Goal: Obtain resource: Download file/media

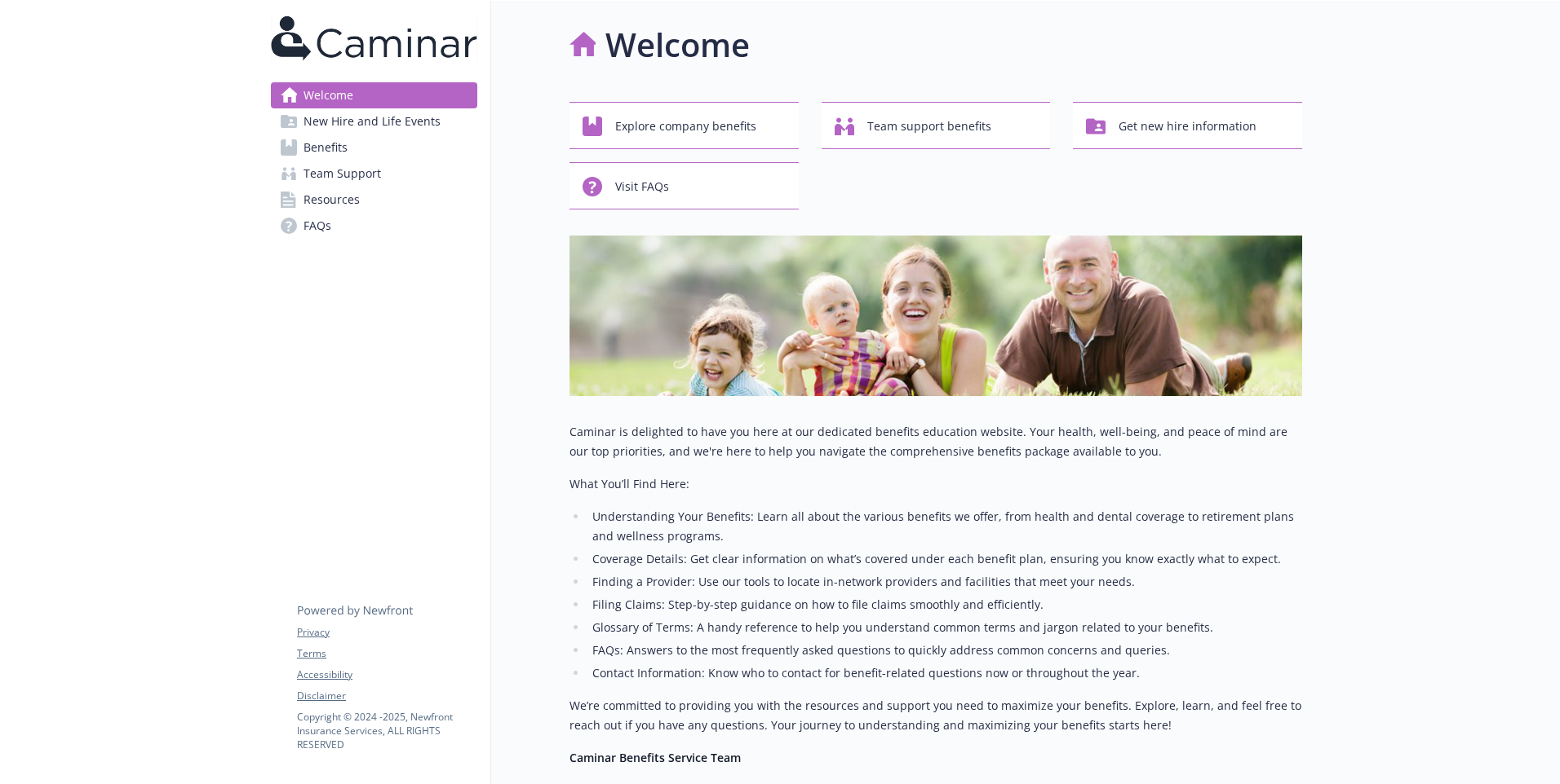
click at [340, 146] on span "Benefits" at bounding box center [325, 147] width 44 height 26
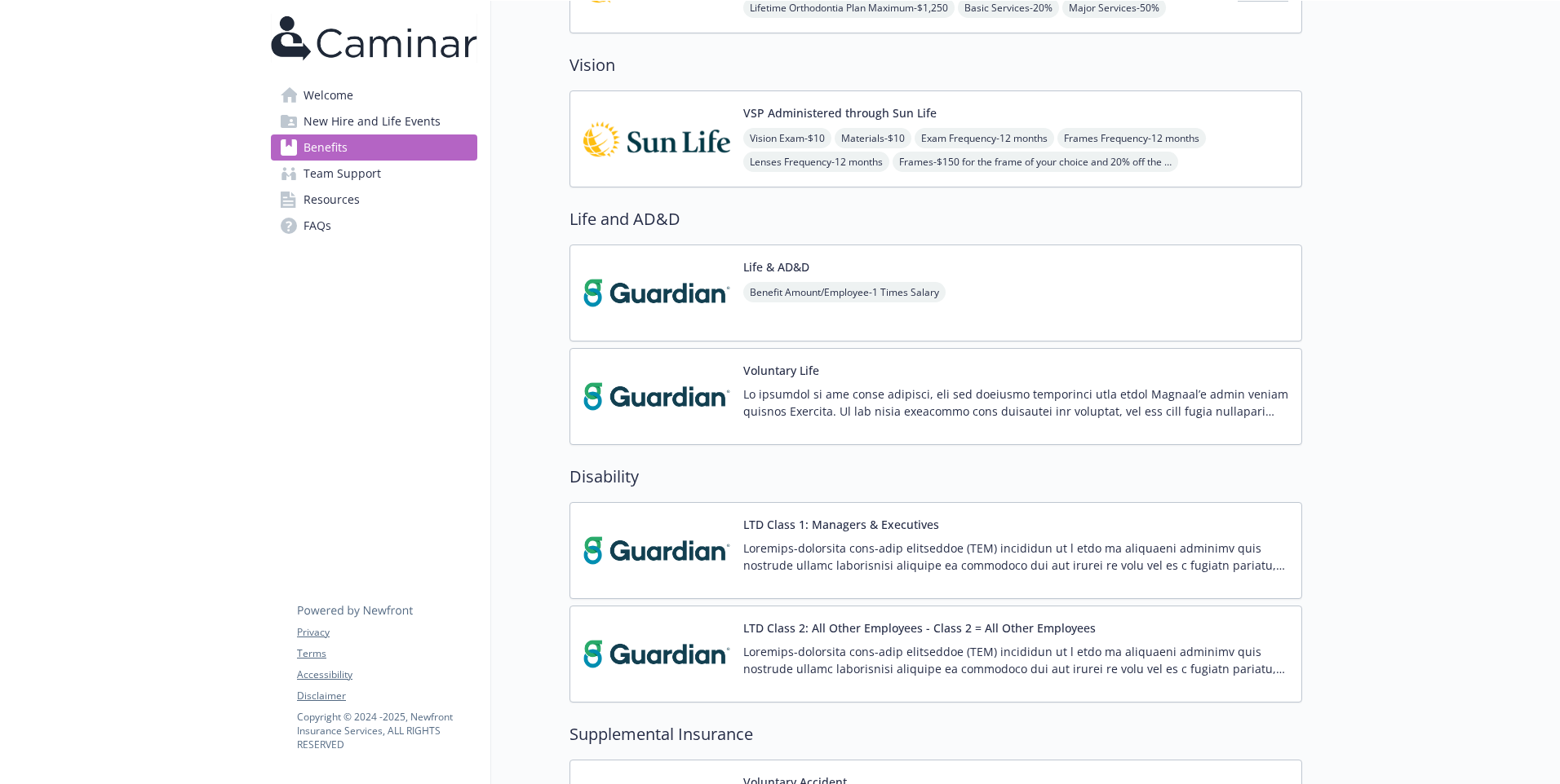
scroll to position [919, 0]
click at [665, 314] on img at bounding box center [656, 290] width 147 height 69
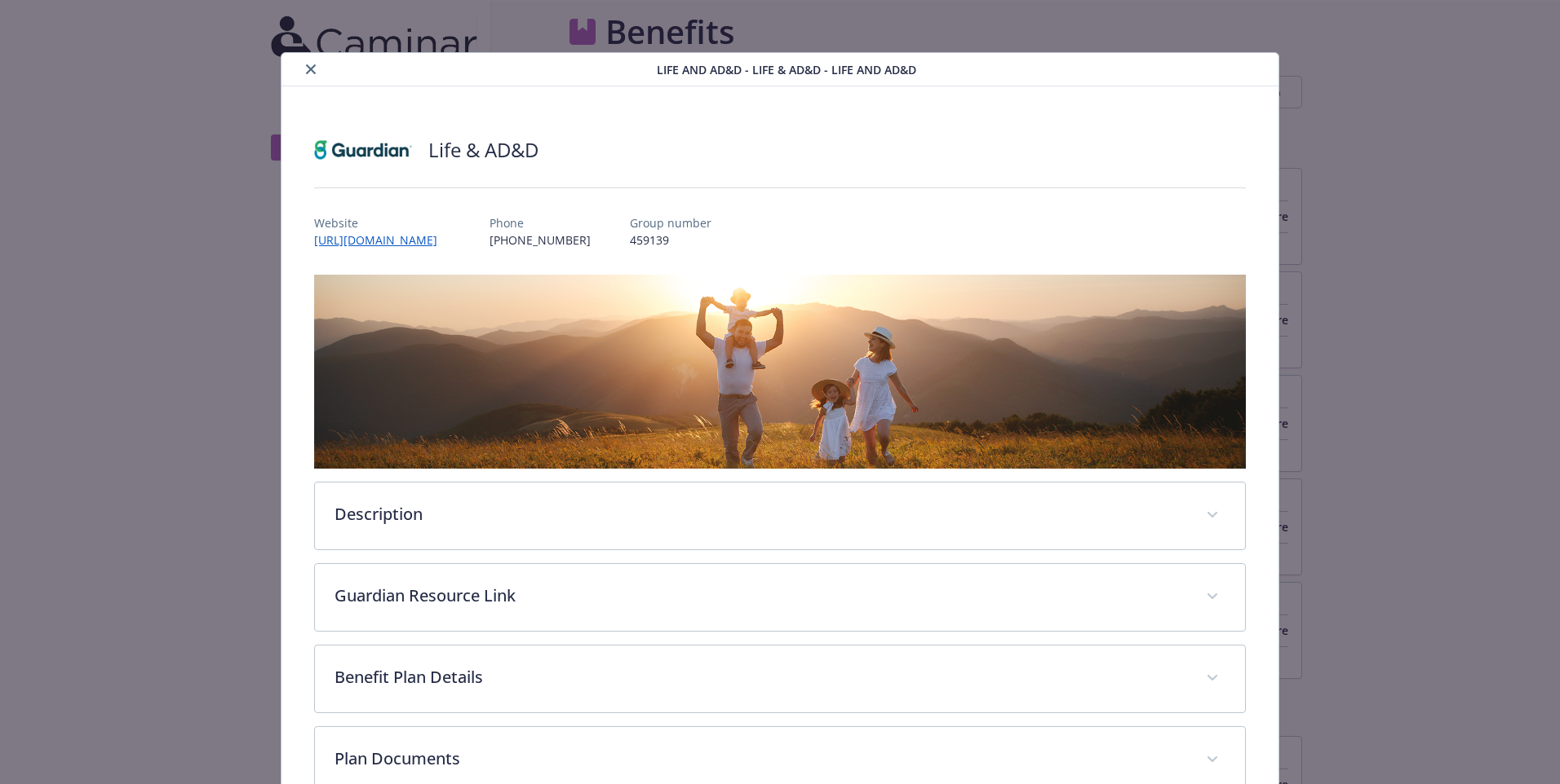
scroll to position [15, 0]
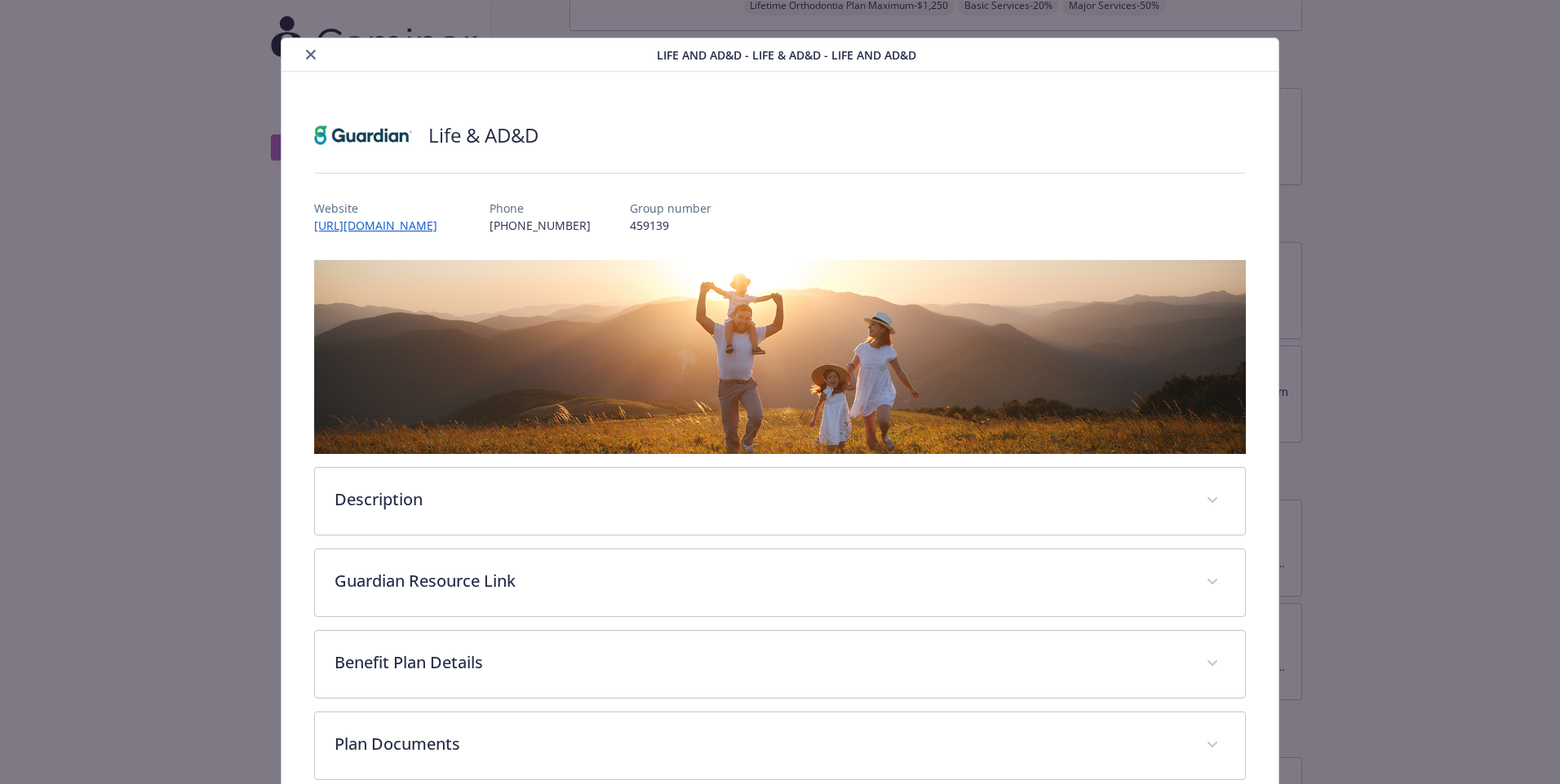
click at [668, 223] on p "459139" at bounding box center [671, 226] width 82 height 17
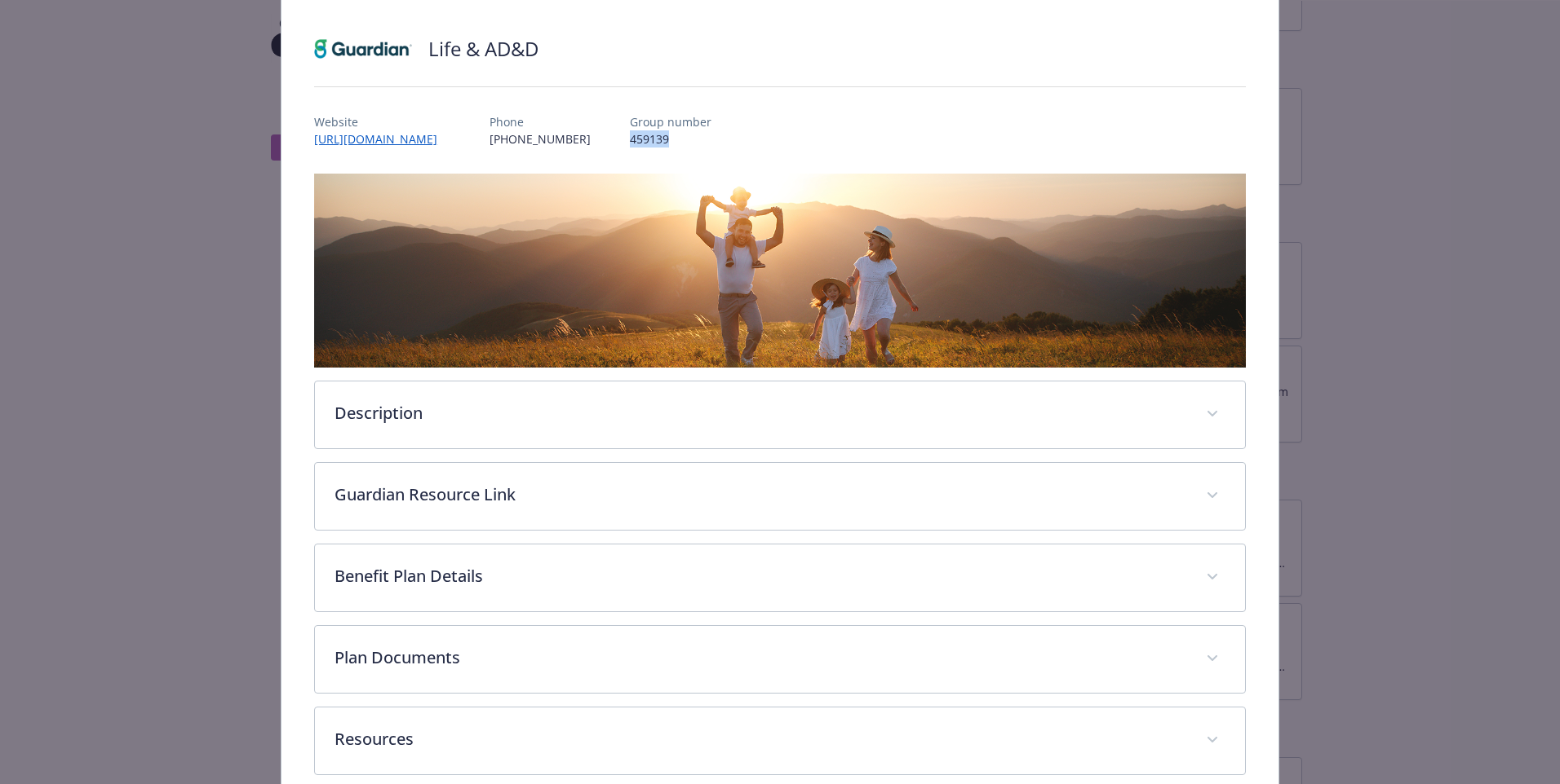
scroll to position [102, 0]
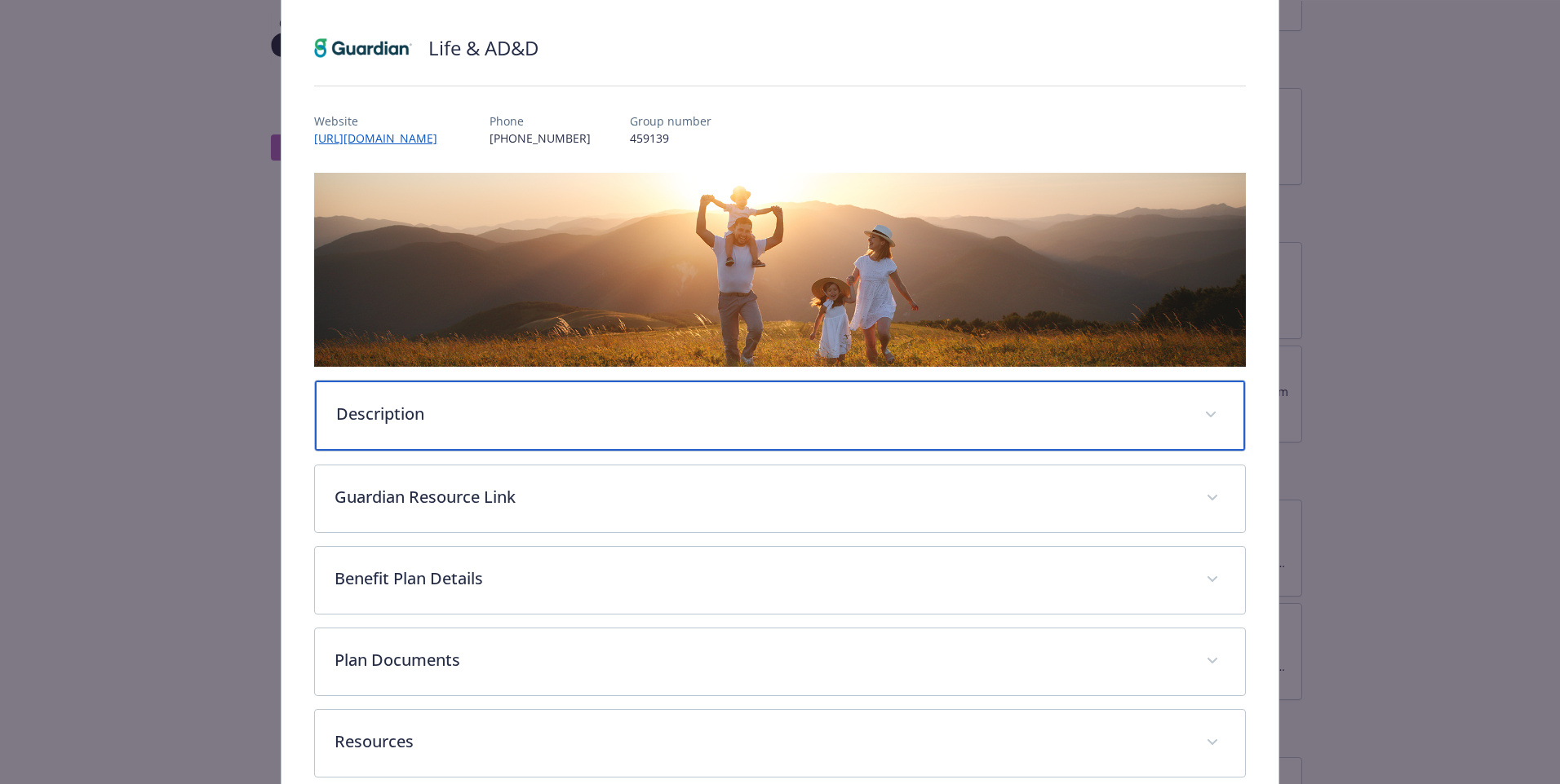
click at [620, 418] on p "Description" at bounding box center [760, 413] width 848 height 24
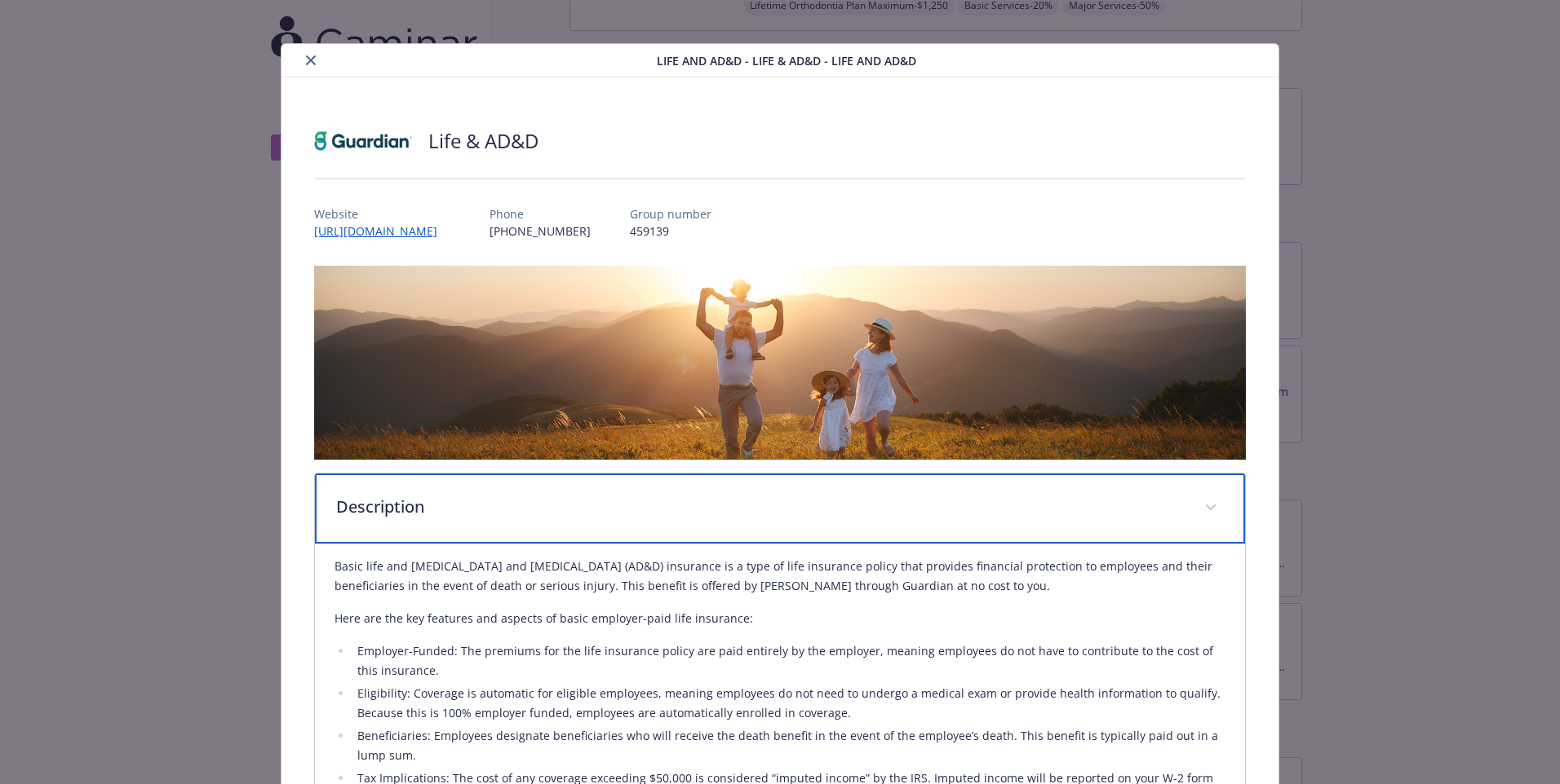
scroll to position [8, 0]
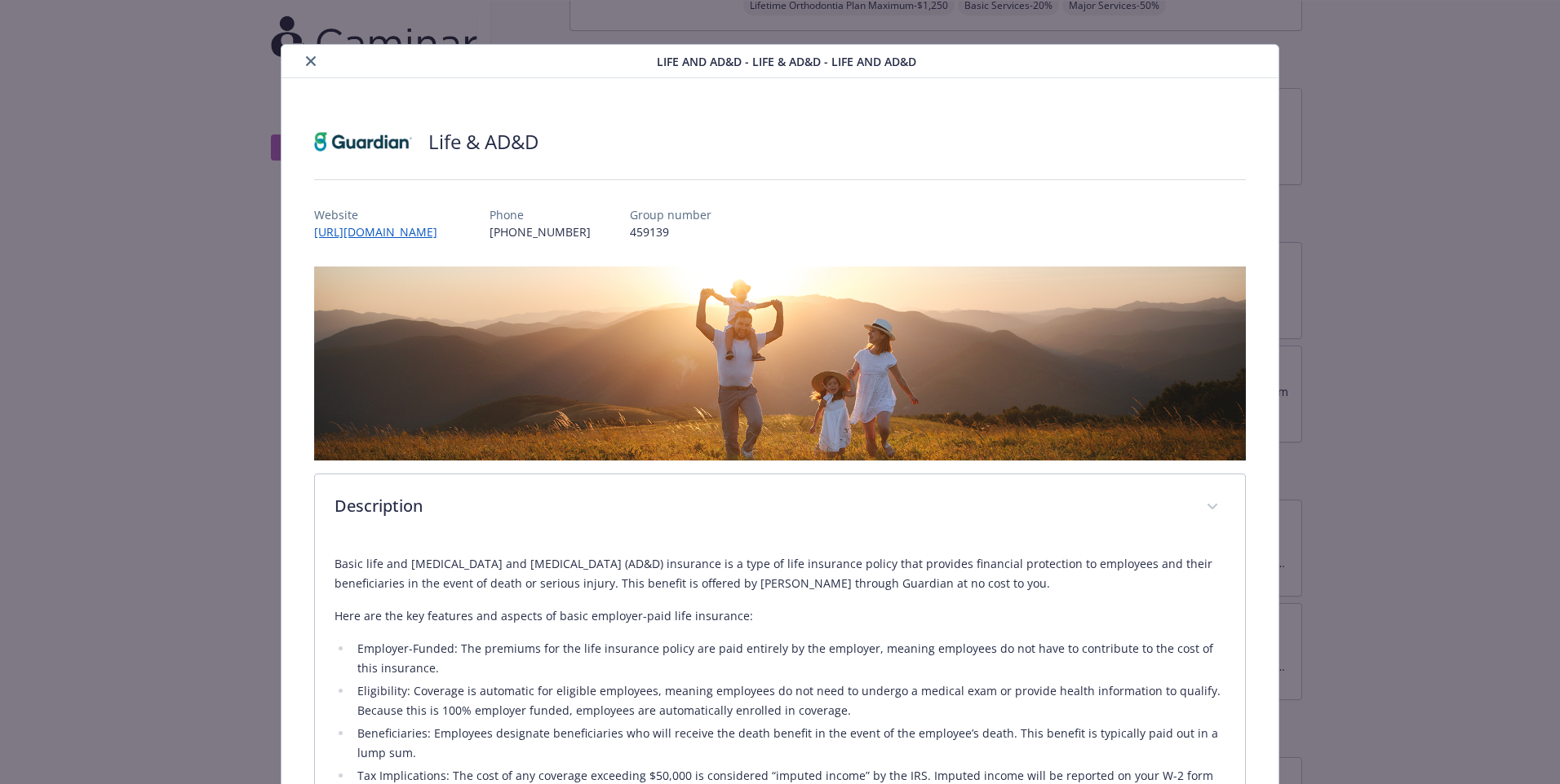
click at [659, 228] on p "459139" at bounding box center [671, 232] width 82 height 17
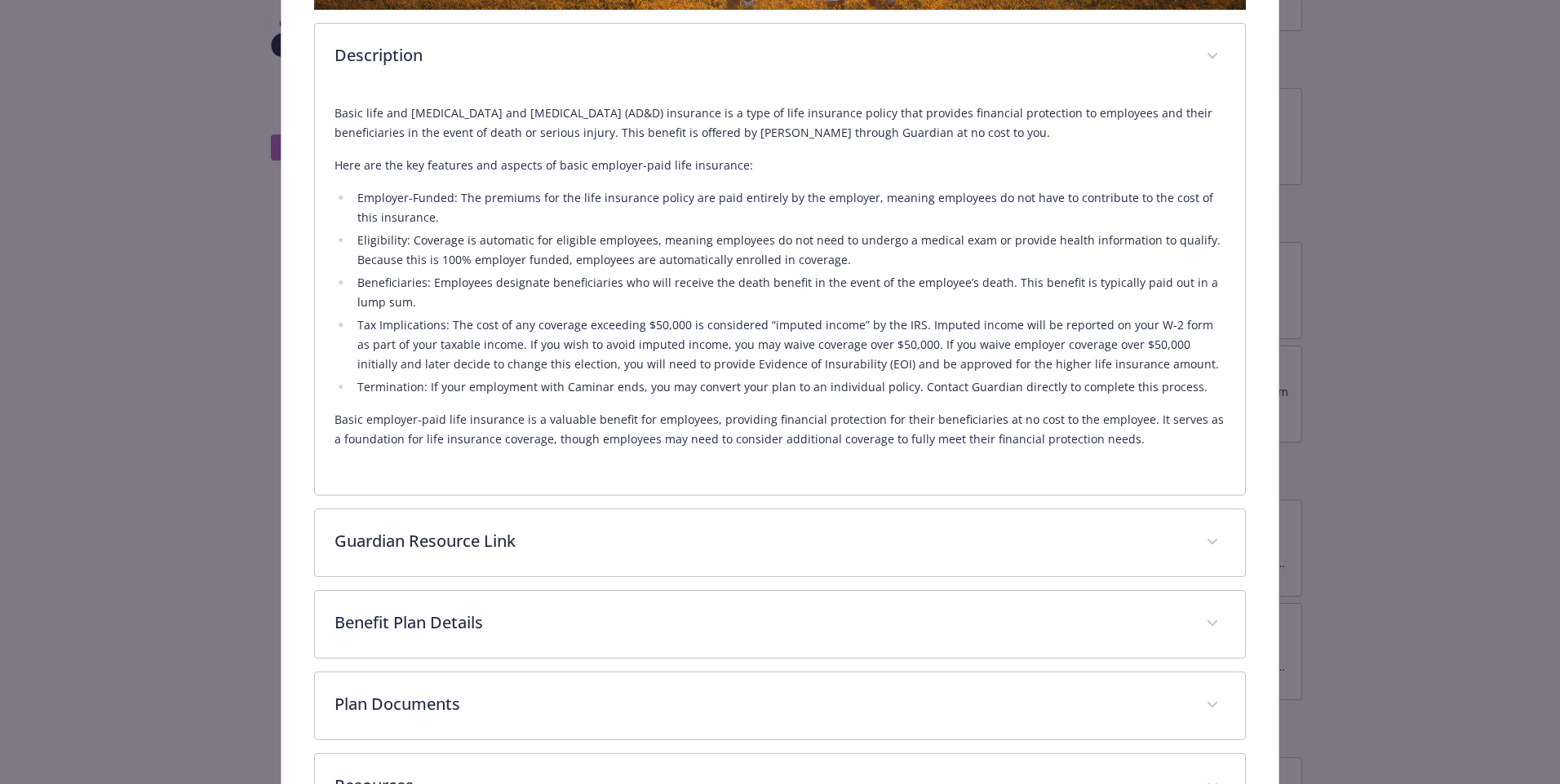
scroll to position [461, 0]
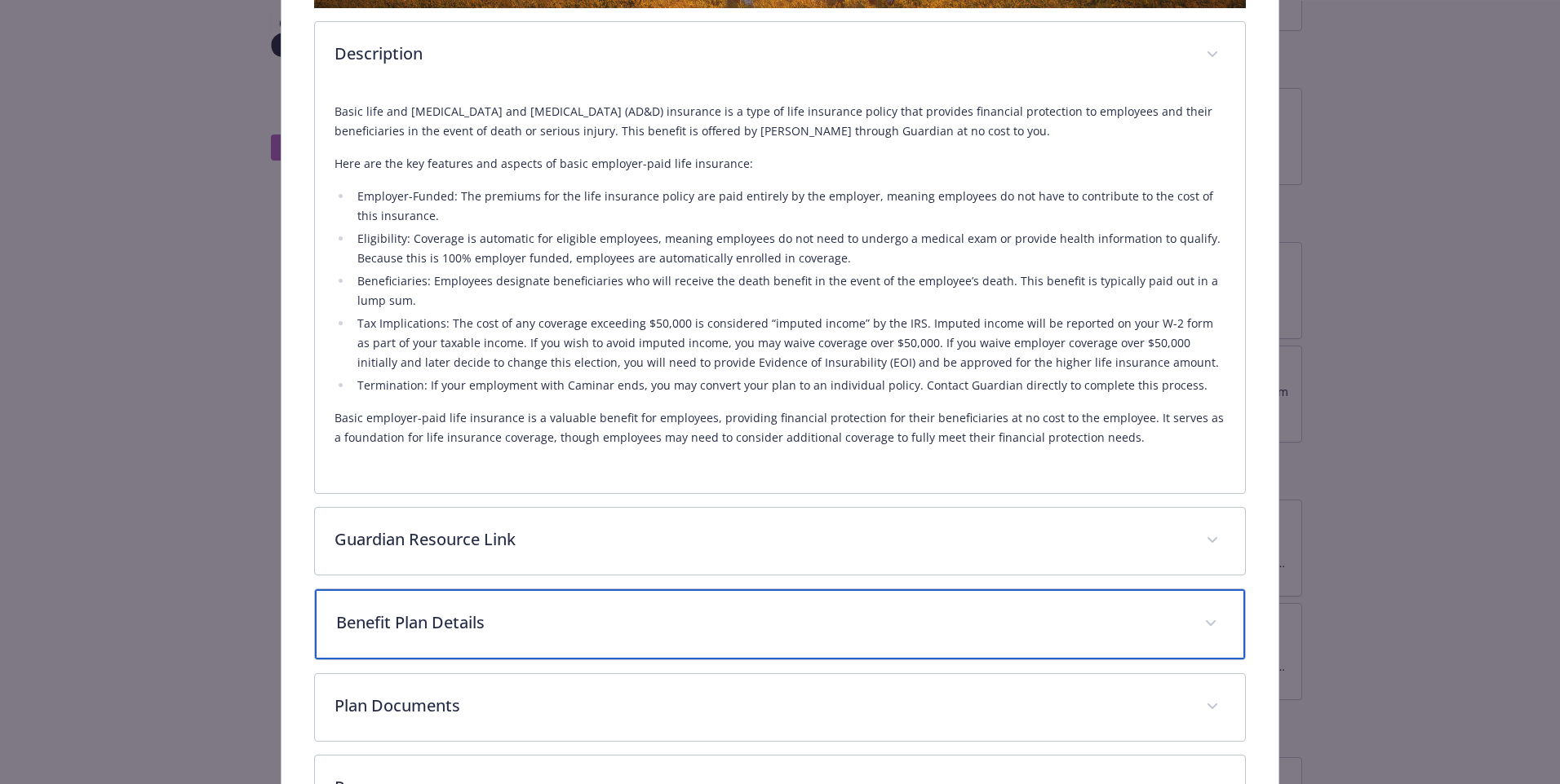
click at [544, 603] on div "Benefit Plan Details" at bounding box center [780, 625] width 930 height 70
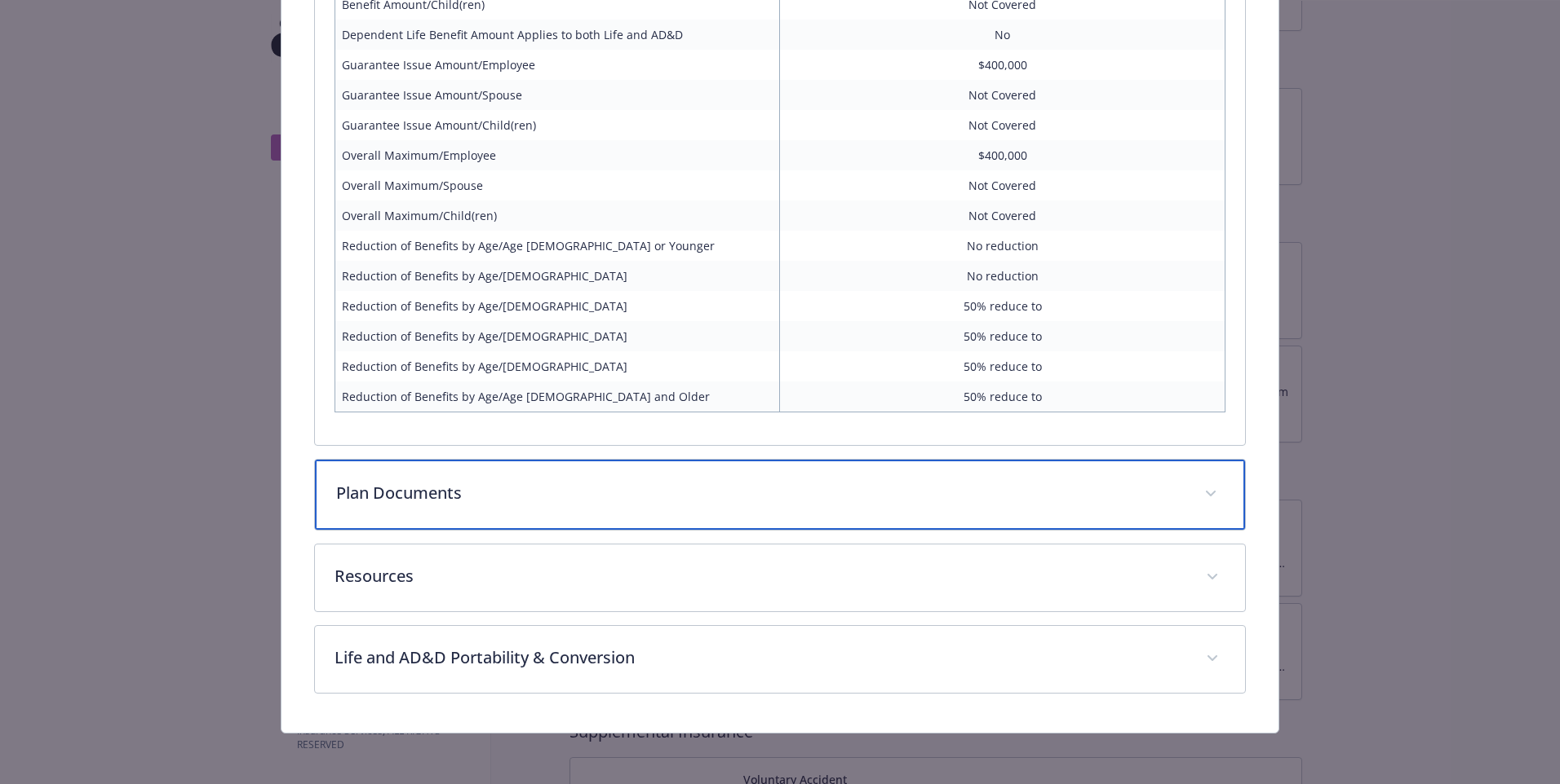
drag, startPoint x: 524, startPoint y: 485, endPoint x: 523, endPoint y: 471, distance: 14.0
click at [523, 471] on div "Plan Documents" at bounding box center [780, 495] width 930 height 70
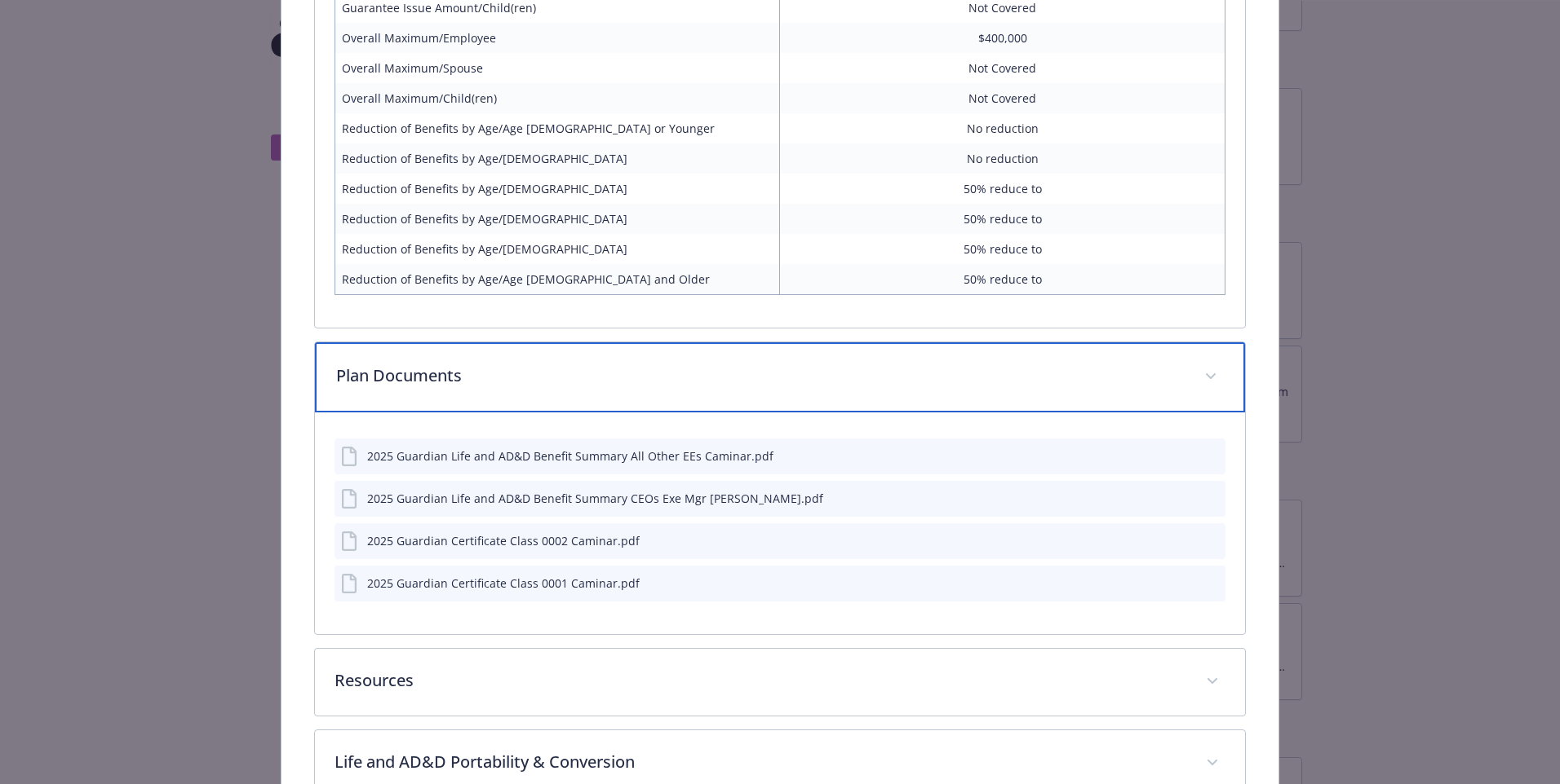
scroll to position [1351, 0]
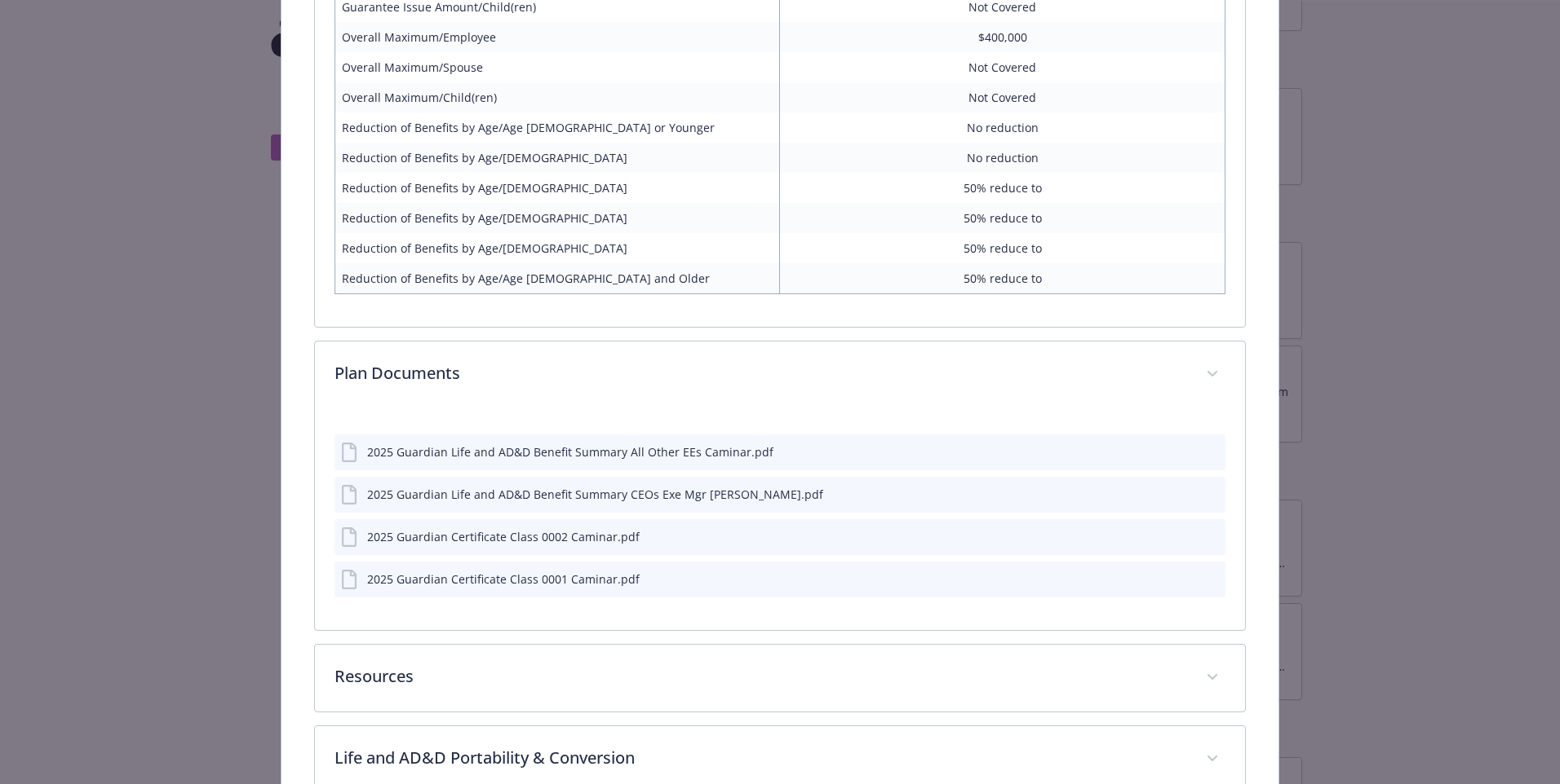
click at [1175, 457] on button "download file" at bounding box center [1182, 450] width 17 height 16
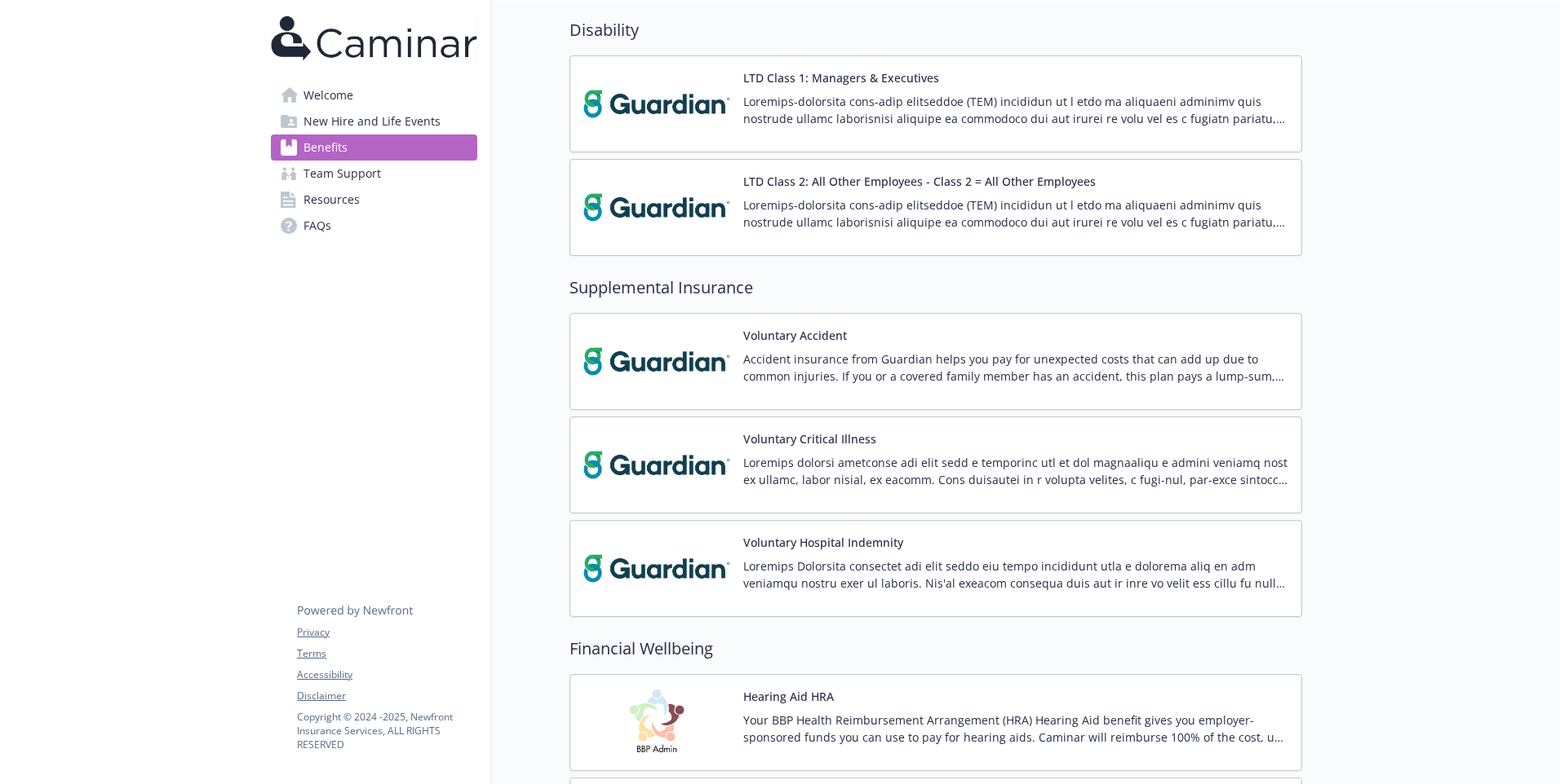
click at [326, 228] on span "FAQs" at bounding box center [317, 225] width 28 height 26
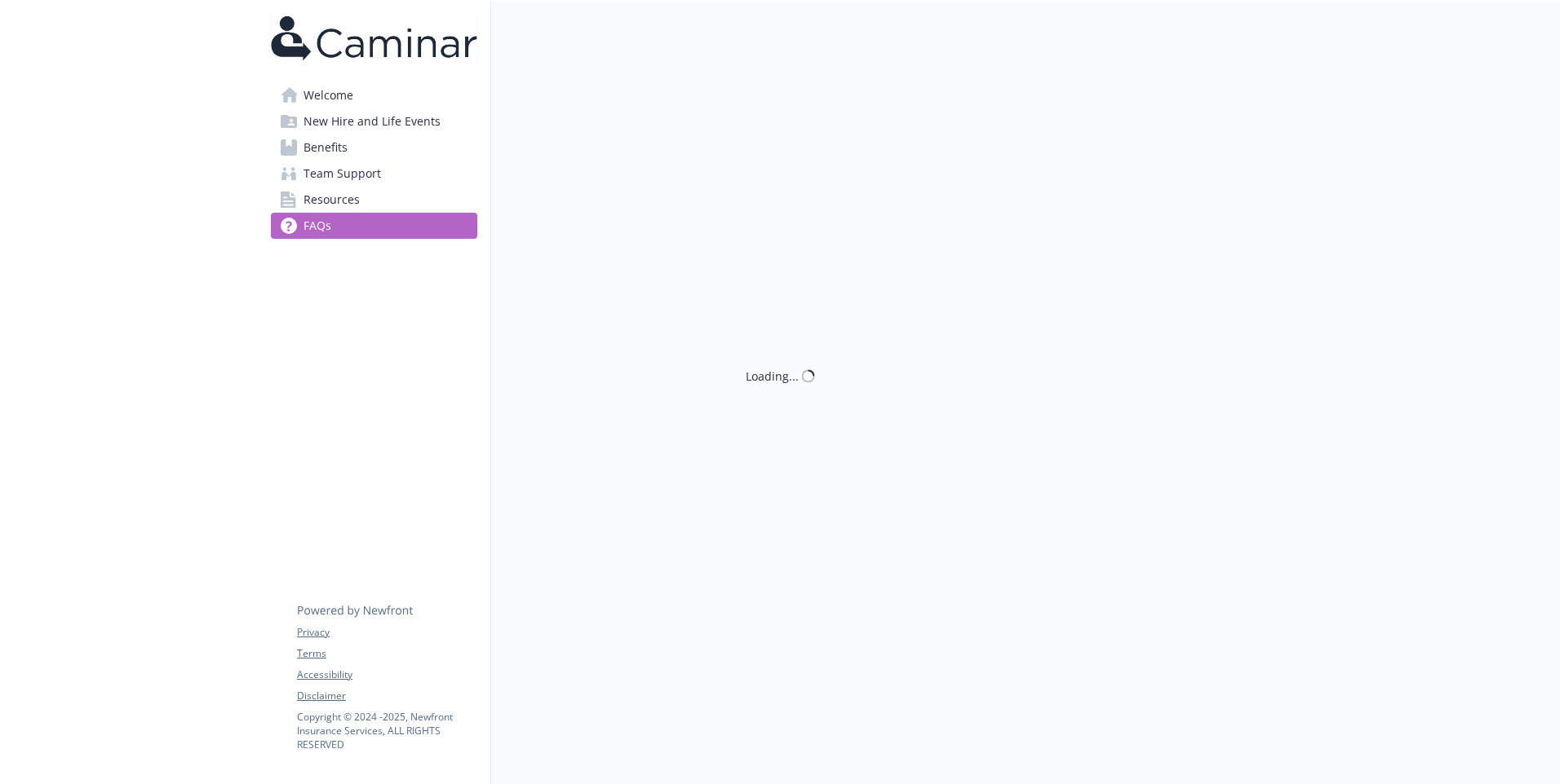
scroll to position [1363, 0]
